Goal: Transaction & Acquisition: Purchase product/service

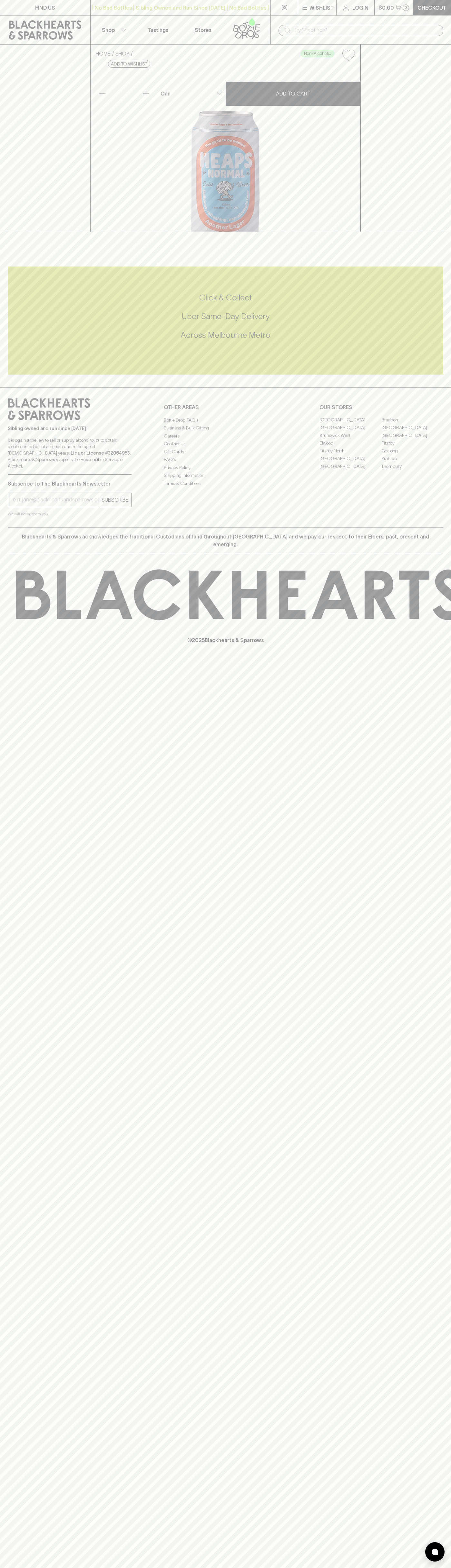
click at [313, 10] on p "Wishlist" at bounding box center [321, 8] width 25 height 8
click at [399, 1567] on html "FIND US | No Bad Bottles | Sibling Owned and Run Since [DATE] | No Bad Bottles …" at bounding box center [226, 784] width 451 height 1568
click at [18, 1546] on div at bounding box center [226, 784] width 451 height 1568
